Goal: Check status

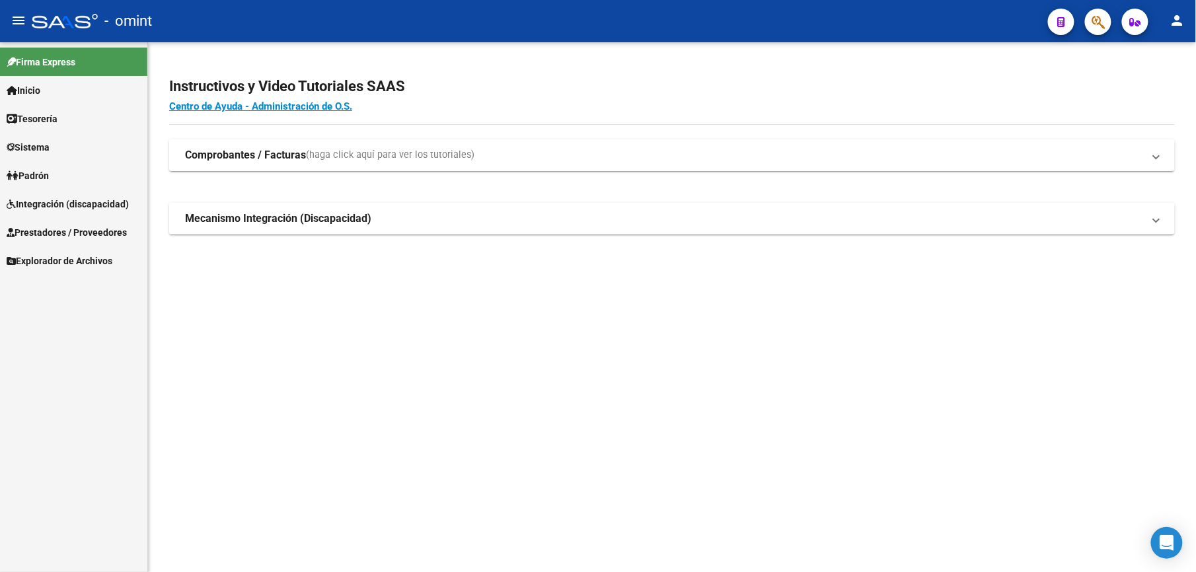
click at [53, 207] on span "Integración (discapacidad)" at bounding box center [68, 204] width 122 height 15
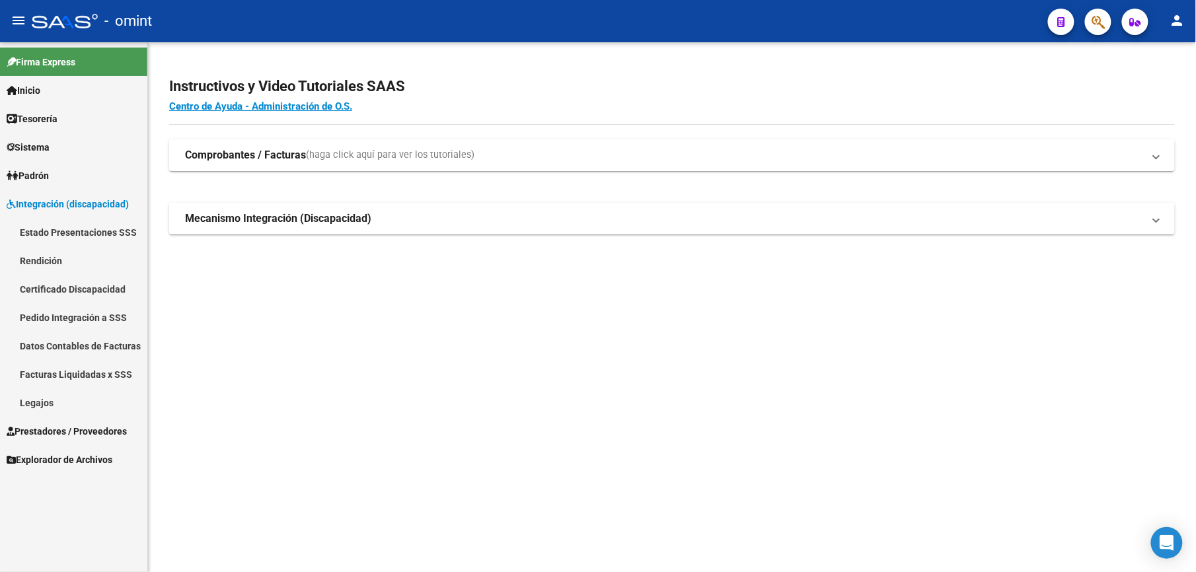
click at [51, 404] on link "Legajos" at bounding box center [73, 402] width 147 height 28
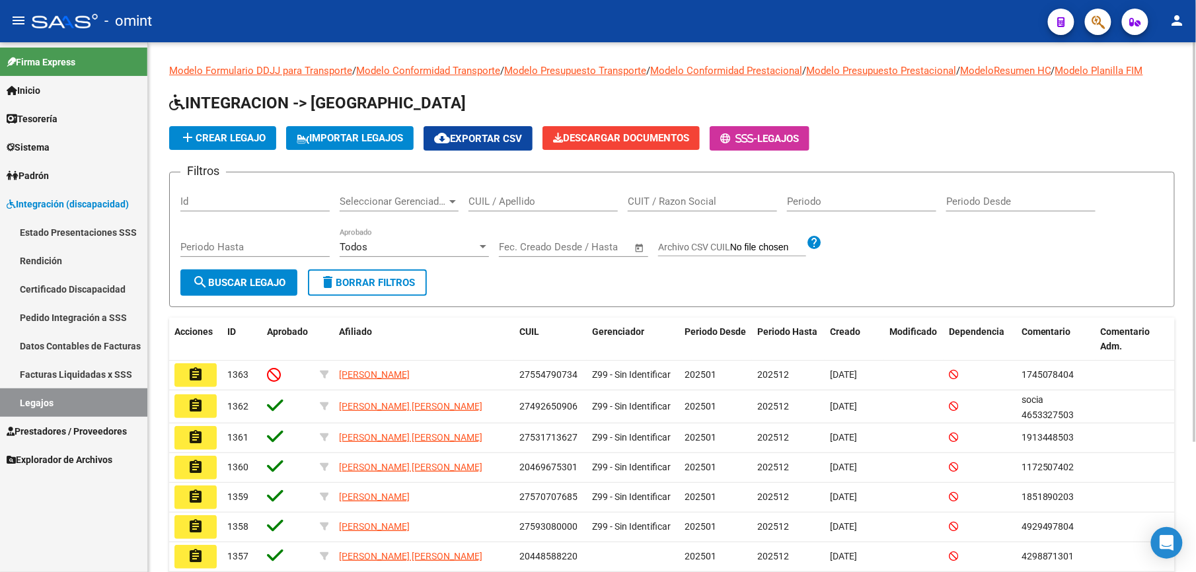
click at [529, 200] on input "CUIL / Apellido" at bounding box center [542, 202] width 149 height 12
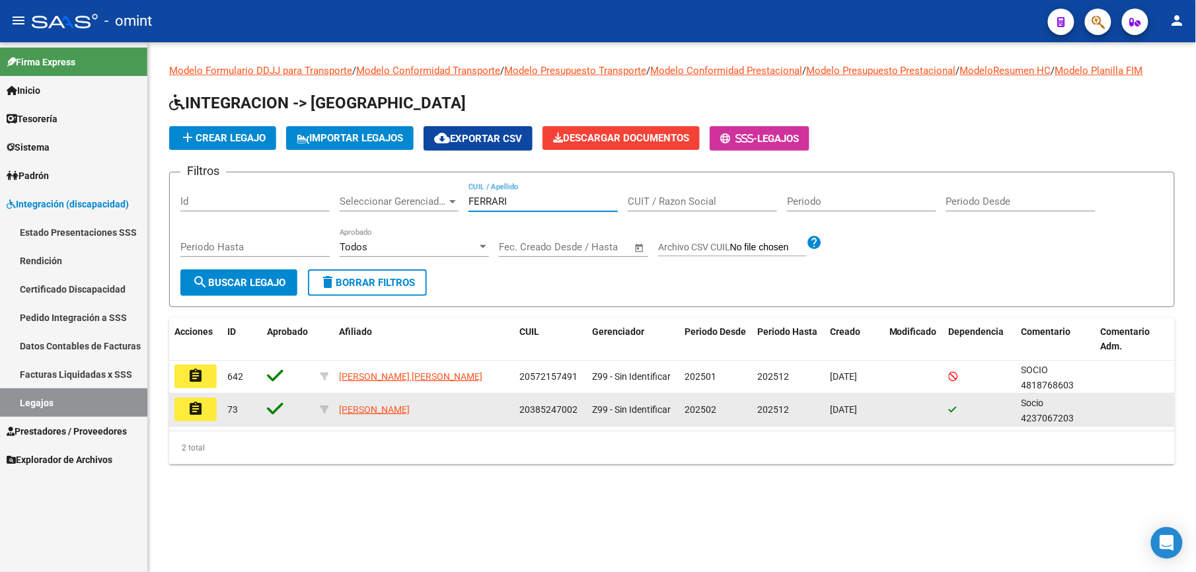
type input "FERRARI"
click at [186, 411] on button "assignment" at bounding box center [195, 410] width 42 height 24
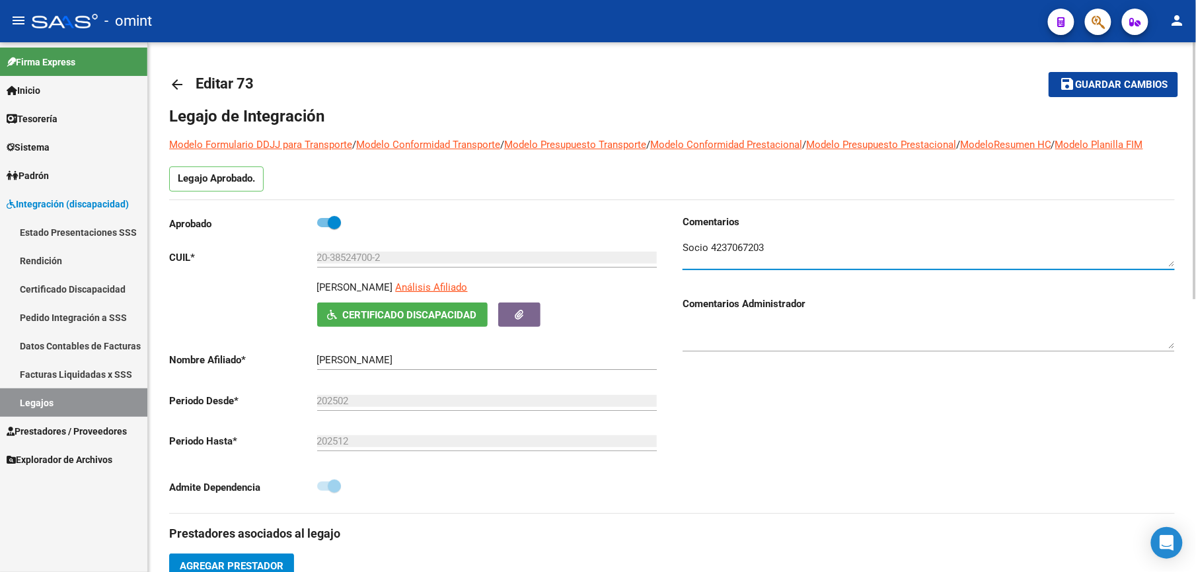
drag, startPoint x: 769, startPoint y: 244, endPoint x: 711, endPoint y: 246, distance: 58.2
click at [711, 246] on textarea at bounding box center [928, 253] width 492 height 26
